Goal: Check status: Check status

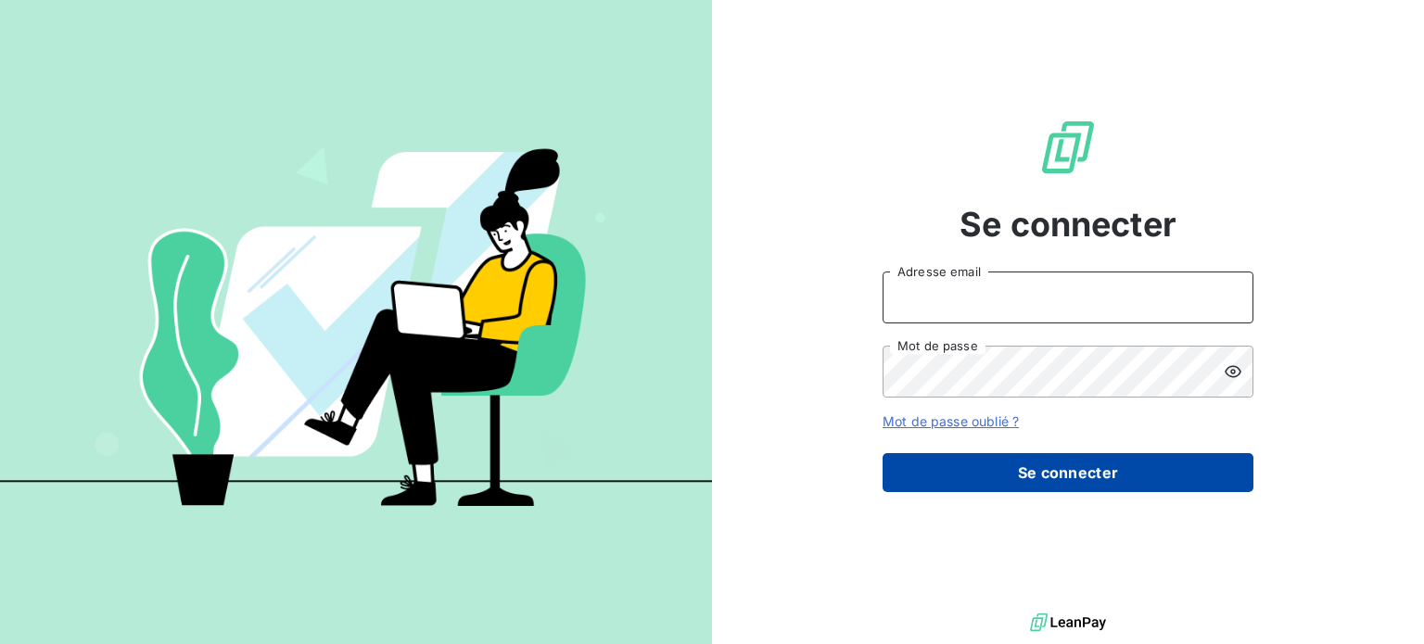
type input "abolzinger@lorca.fr"
click at [1033, 467] on button "Se connecter" at bounding box center [1067, 472] width 371 height 39
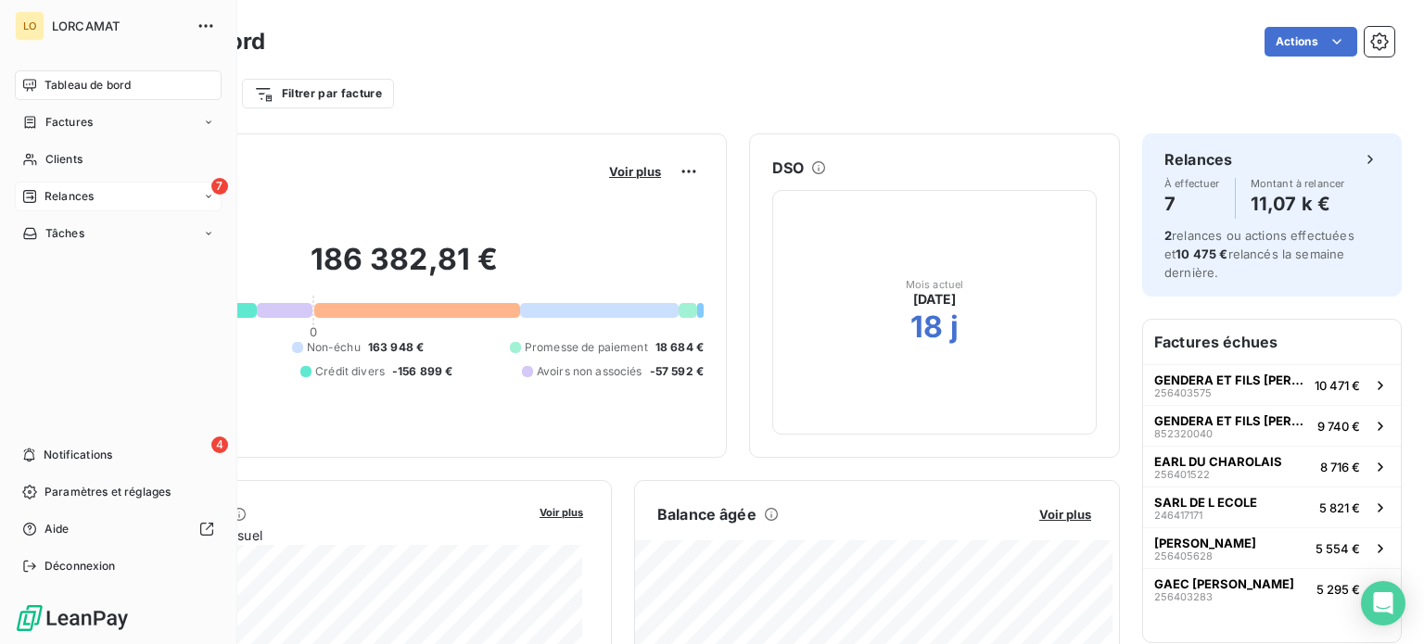
click at [99, 198] on div "7 Relances" at bounding box center [118, 197] width 207 height 30
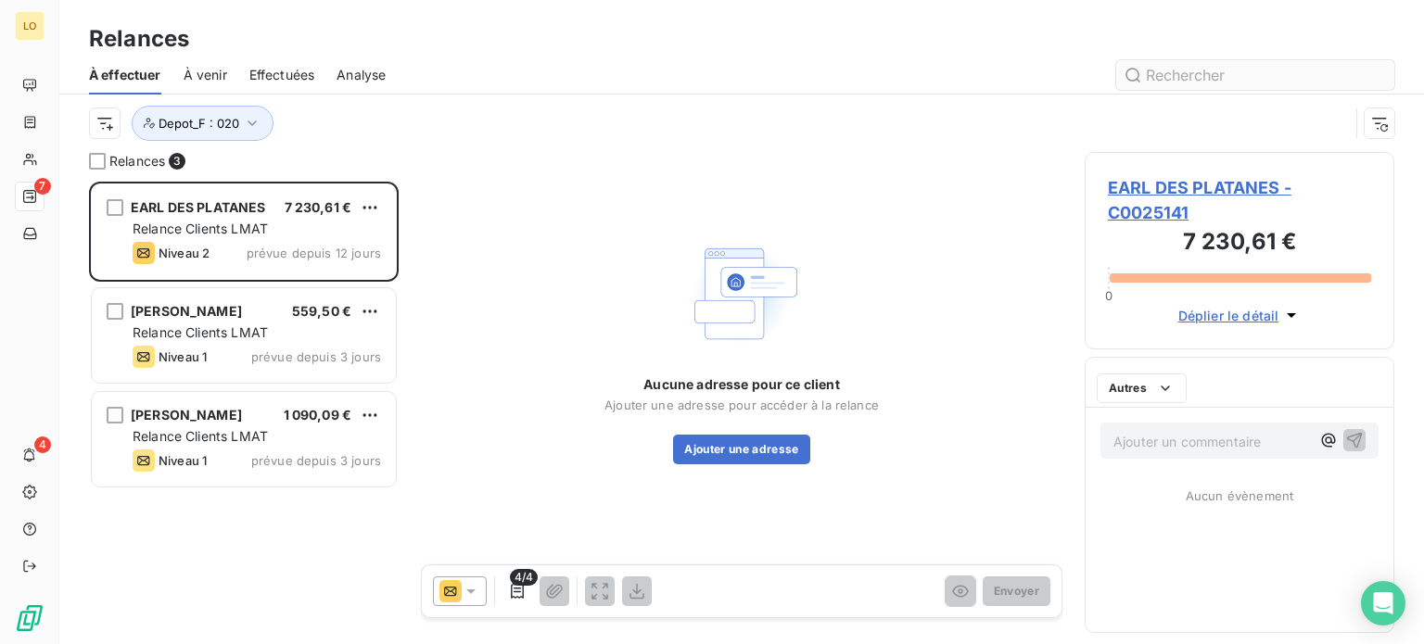
scroll to position [449, 295]
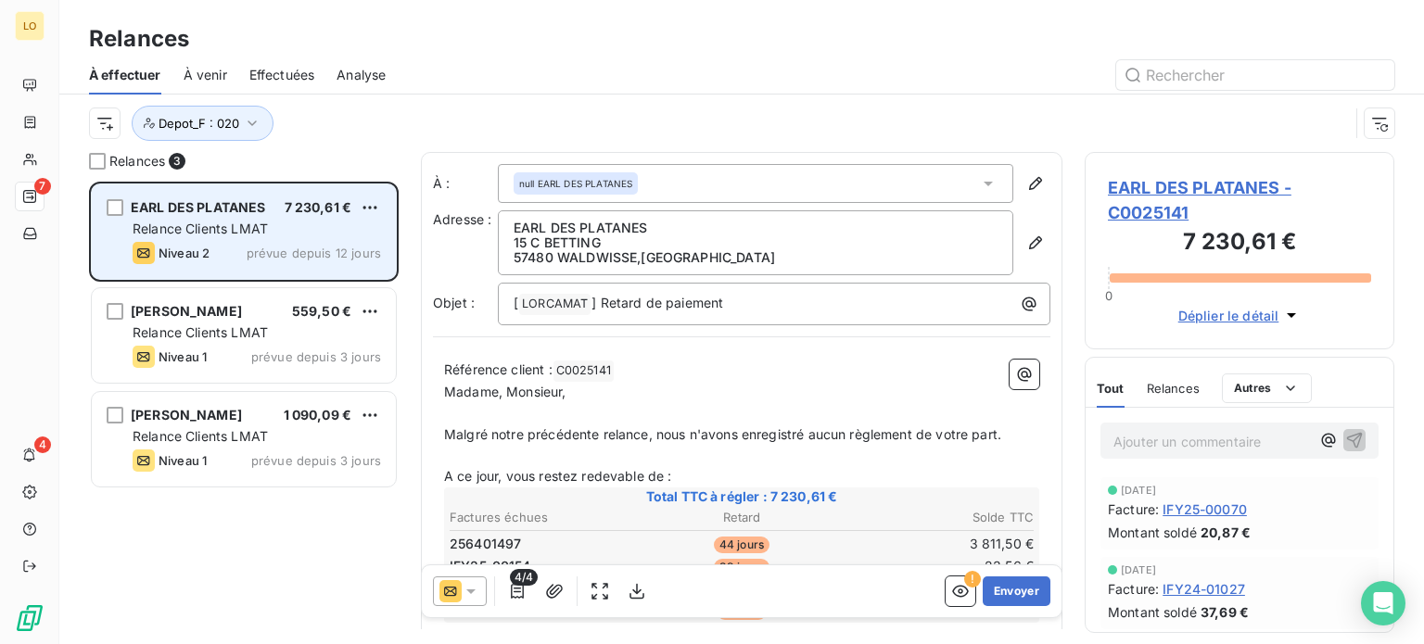
click at [360, 240] on div "EARL DES PLATANES 7 230,61 € Relance Clients LMAT Niveau 2 prévue depuis 12 jou…" at bounding box center [244, 231] width 304 height 95
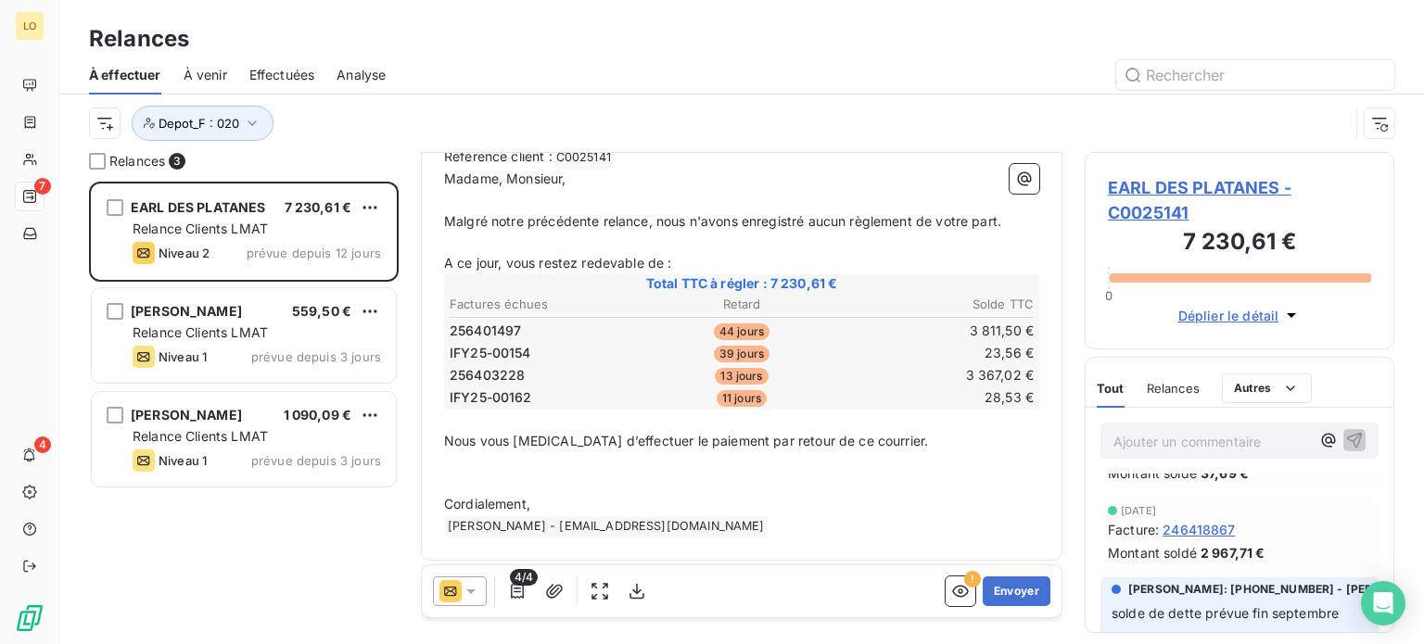
scroll to position [156, 0]
